Goal: Understand process/instructions: Learn how to perform a task or action

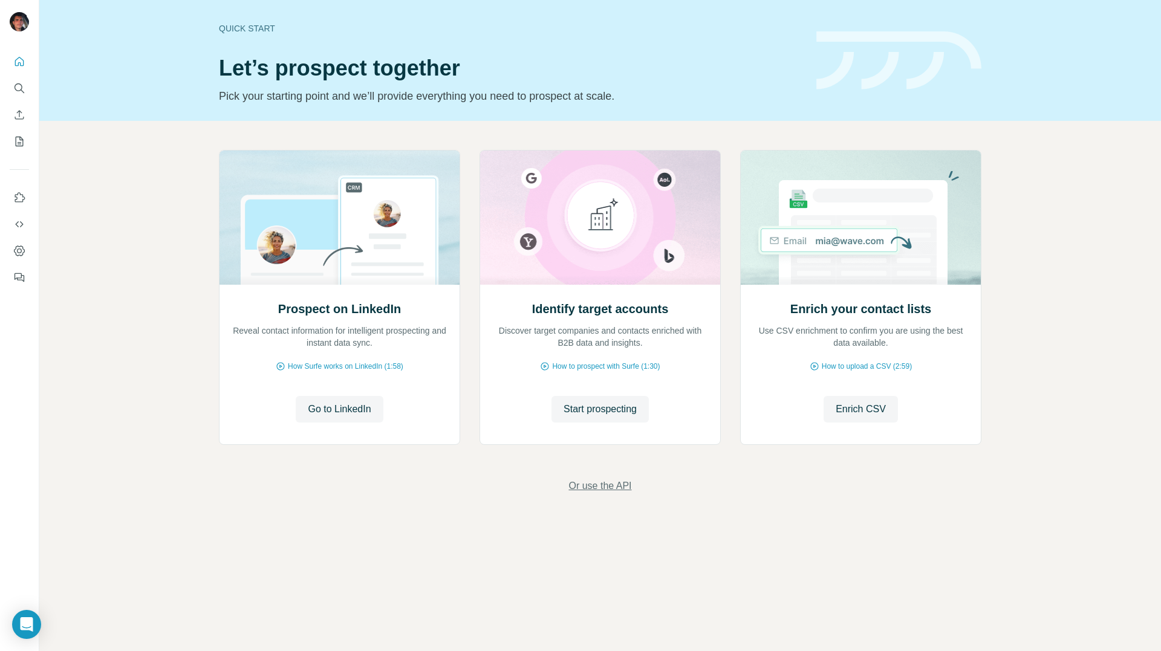
click at [592, 483] on span "Or use the API" at bounding box center [600, 486] width 63 height 15
